Goal: Check status: Check status

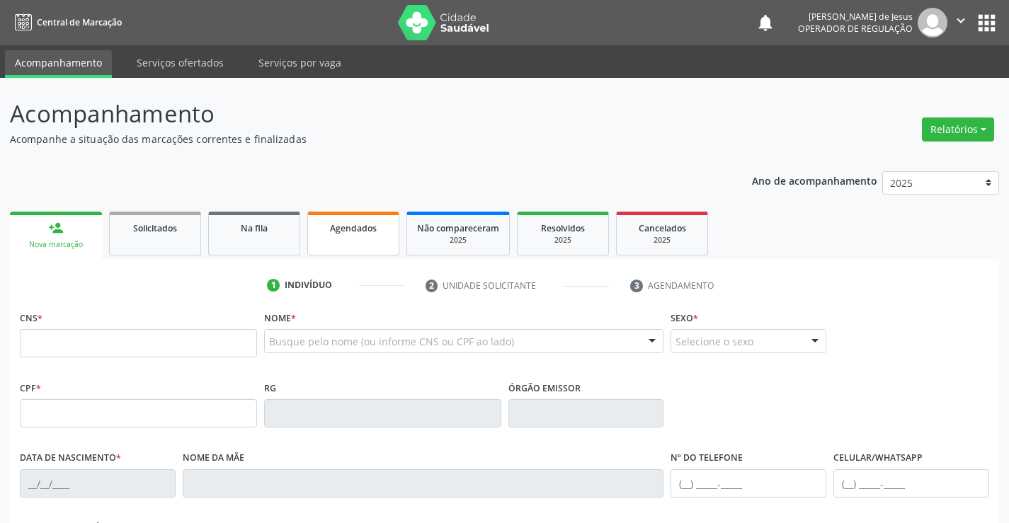
click at [350, 234] on div "Agendados" at bounding box center [353, 227] width 71 height 15
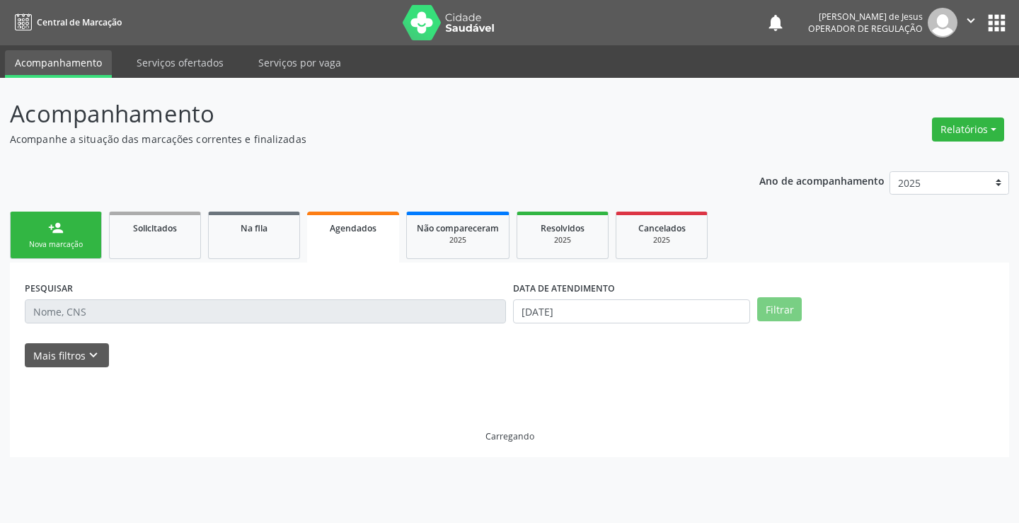
click at [350, 234] on div "Agendados" at bounding box center [353, 227] width 72 height 15
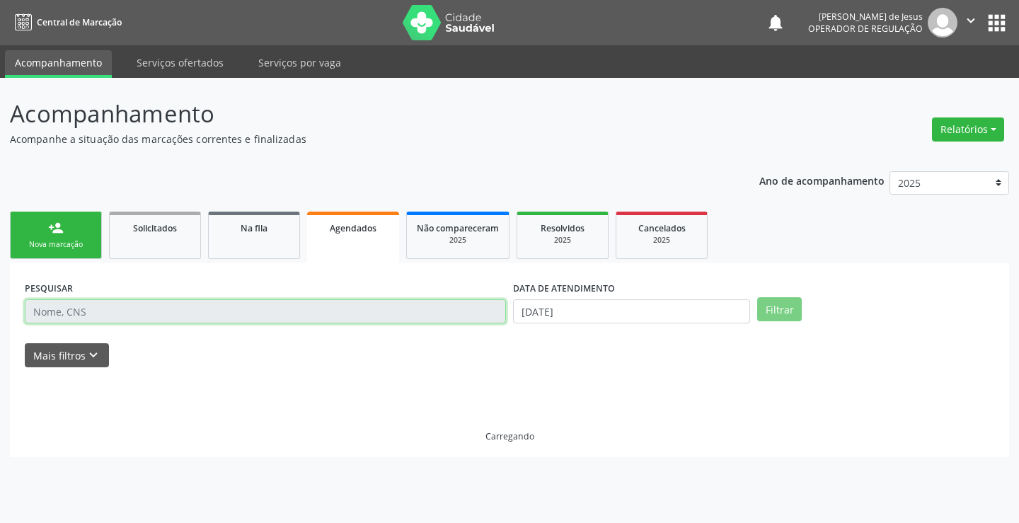
click at [293, 315] on input "text" at bounding box center [265, 311] width 481 height 24
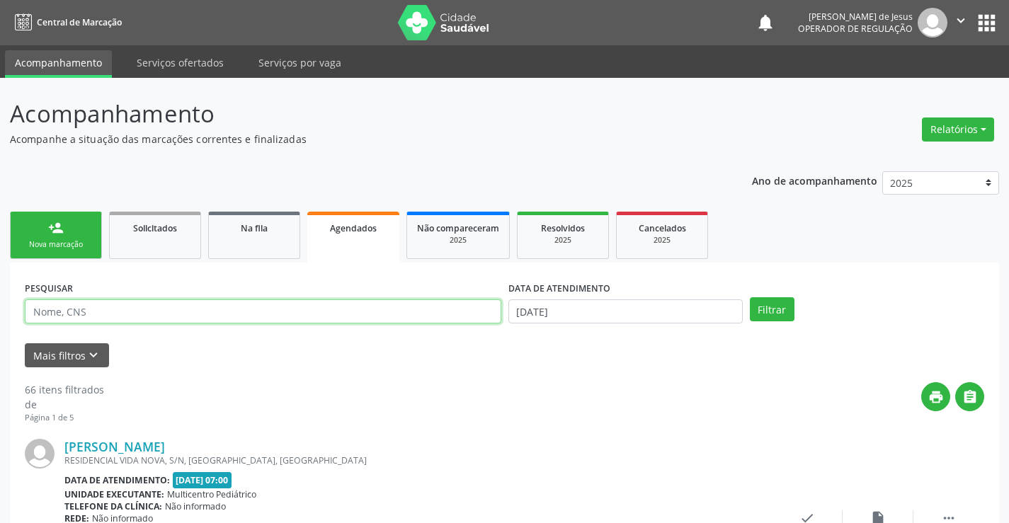
click at [293, 315] on input "text" at bounding box center [263, 311] width 476 height 24
type input "[PERSON_NAME]"
click at [750, 297] on button "Filtrar" at bounding box center [772, 309] width 45 height 24
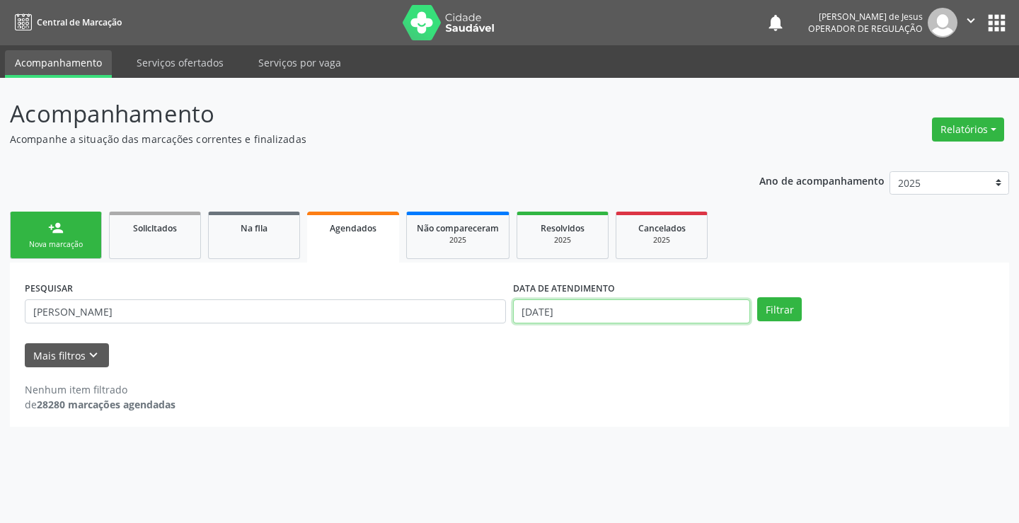
click at [537, 312] on input "[DATE]" at bounding box center [631, 311] width 237 height 24
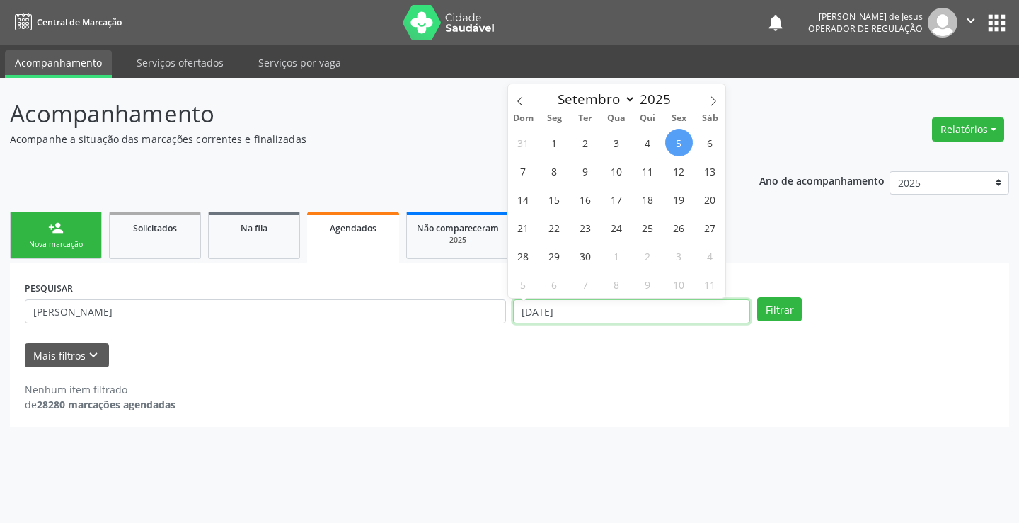
click at [537, 312] on input "[DATE]" at bounding box center [631, 311] width 237 height 24
click at [757, 297] on button "Filtrar" at bounding box center [779, 309] width 45 height 24
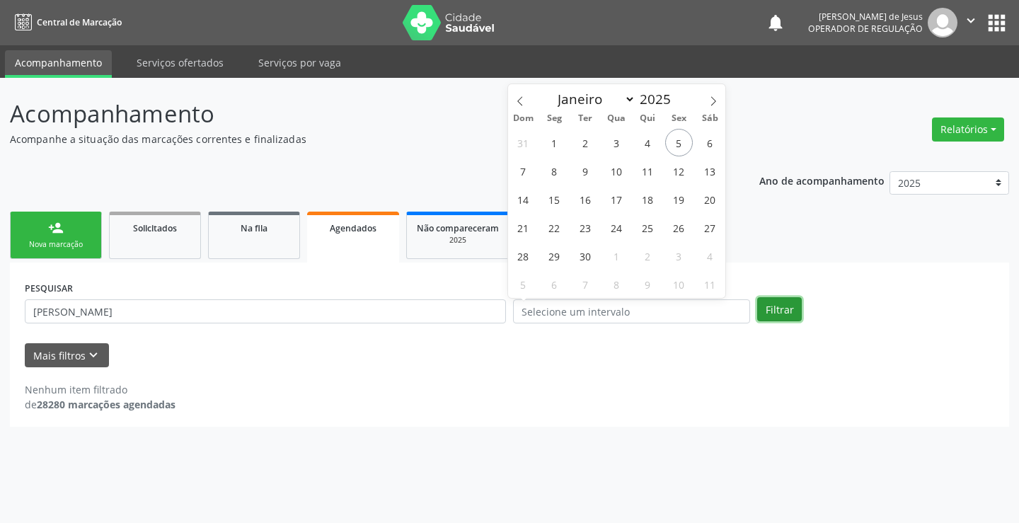
click at [770, 313] on button "Filtrar" at bounding box center [779, 309] width 45 height 24
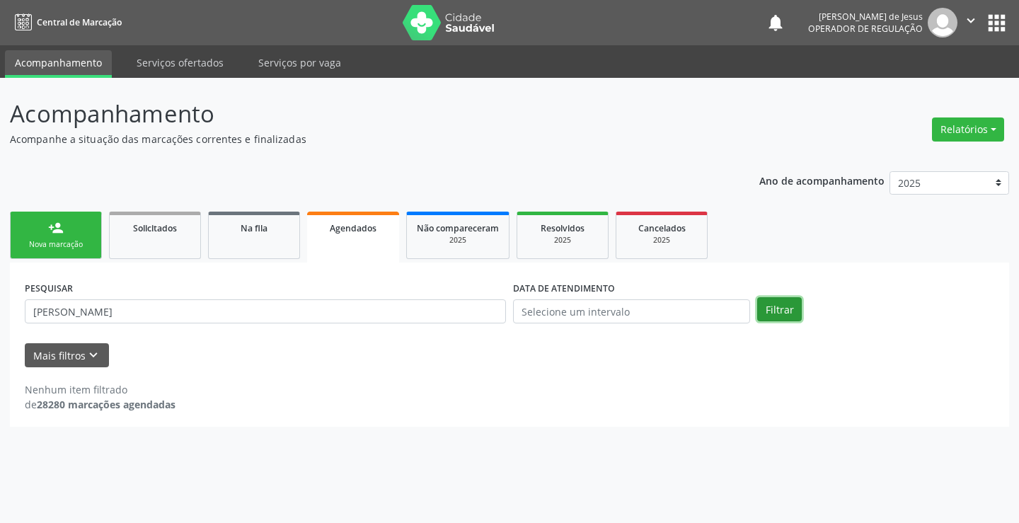
click at [764, 315] on button "Filtrar" at bounding box center [779, 309] width 45 height 24
